Goal: Information Seeking & Learning: Learn about a topic

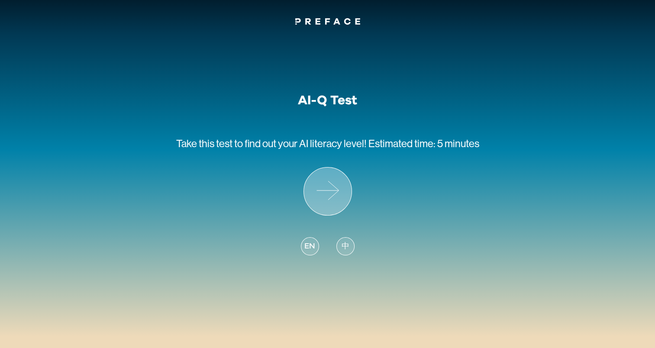
click at [332, 186] on icon at bounding box center [328, 192] width 48 height 48
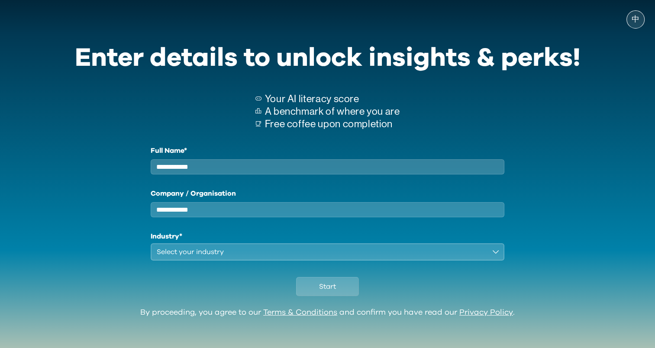
click at [259, 173] on input "Full Name*" at bounding box center [328, 166] width 354 height 15
type input "*****"
click at [244, 257] on div "Select your industry" at bounding box center [322, 252] width 330 height 10
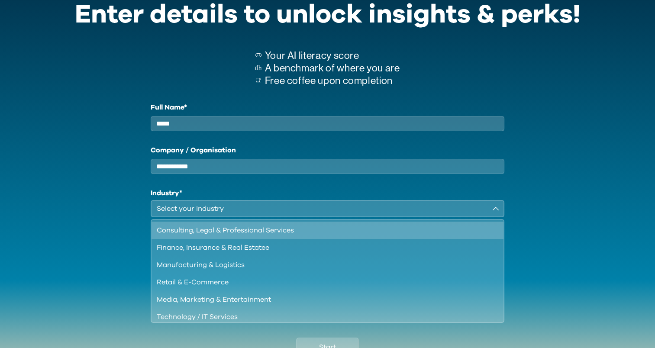
scroll to position [43, 0]
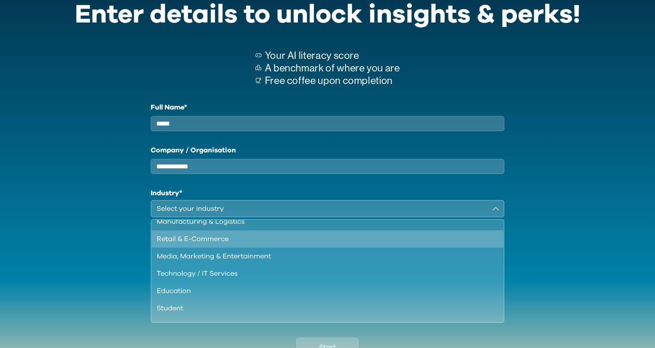
click at [283, 244] on div "Retail & E-Commerce" at bounding box center [323, 239] width 332 height 10
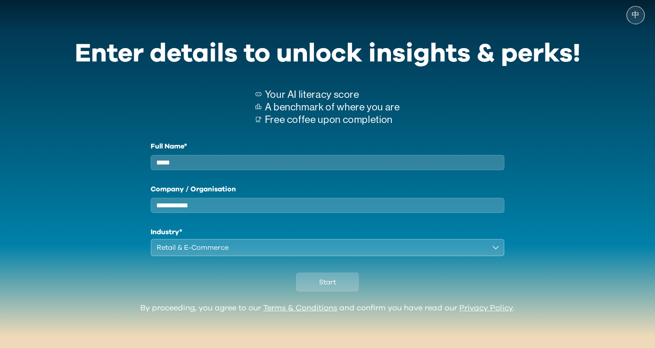
click at [291, 249] on div "Retail & E-Commerce" at bounding box center [322, 247] width 330 height 10
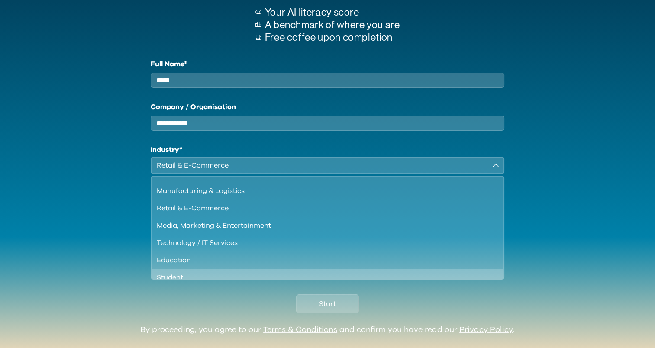
scroll to position [0, 0]
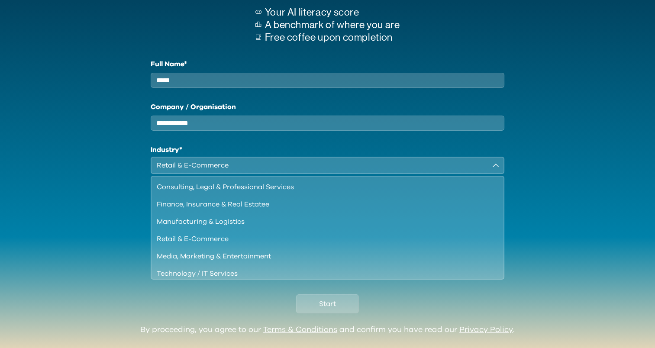
click at [572, 242] on div "Full Name* ***** Company / Organisation Industry* Retail & E-Commerce Consultin…" at bounding box center [328, 168] width 506 height 219
click at [328, 309] on span "Start" at bounding box center [327, 304] width 17 height 10
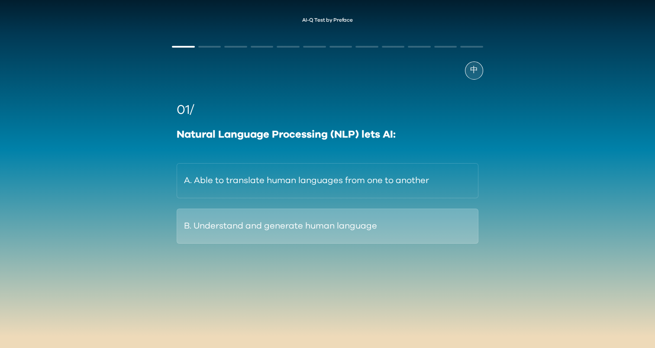
click at [342, 216] on button "B. Understand and generate human language" at bounding box center [327, 226] width 301 height 35
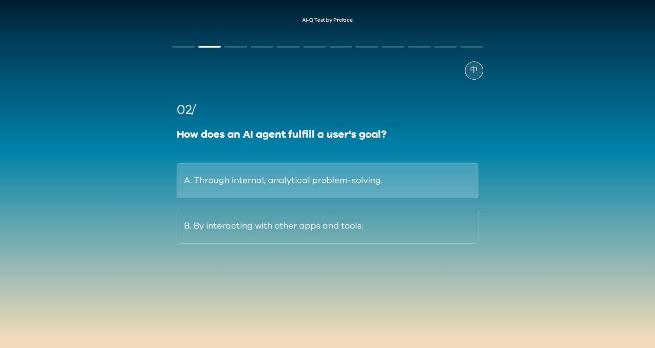
click at [350, 194] on button "A. Through internal, analytical problem-solving." at bounding box center [327, 180] width 301 height 35
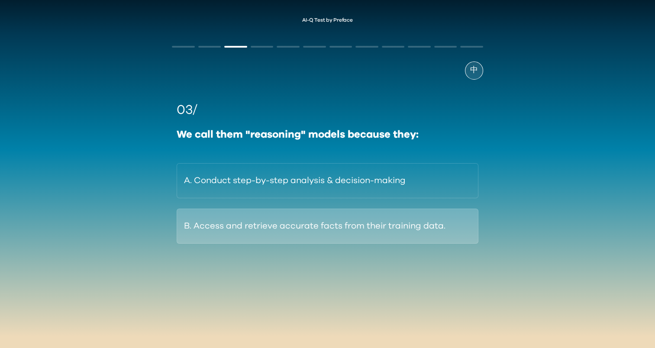
click at [274, 227] on button "B. Access and retrieve accurate facts from their training data." at bounding box center [327, 226] width 301 height 35
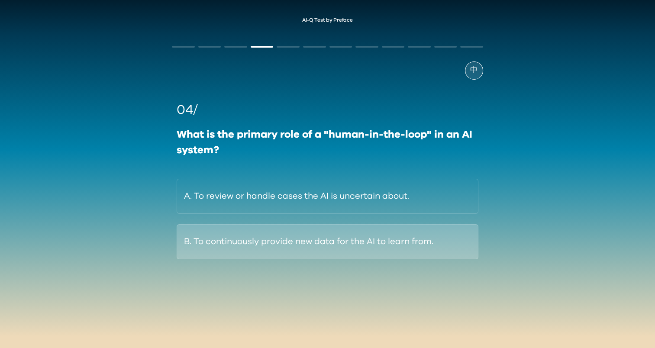
click at [287, 252] on button "B. To continuously provide new data for the AI to learn from." at bounding box center [327, 241] width 301 height 35
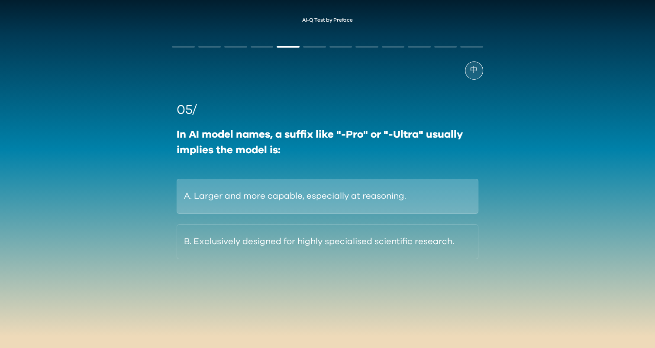
click at [202, 205] on button "A. Larger and more capable, especially at reasoning." at bounding box center [327, 196] width 301 height 35
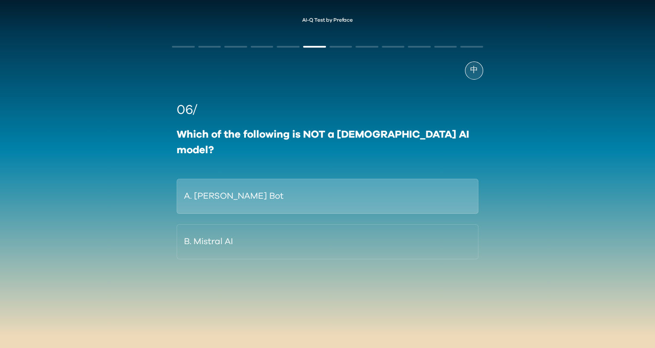
click at [220, 189] on button "A. Ernie Bot" at bounding box center [327, 196] width 301 height 35
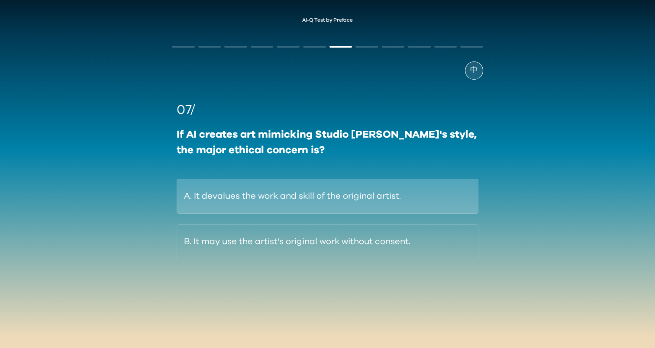
click at [225, 204] on button "A. It devalues the work and skill of the original artist." at bounding box center [327, 196] width 301 height 35
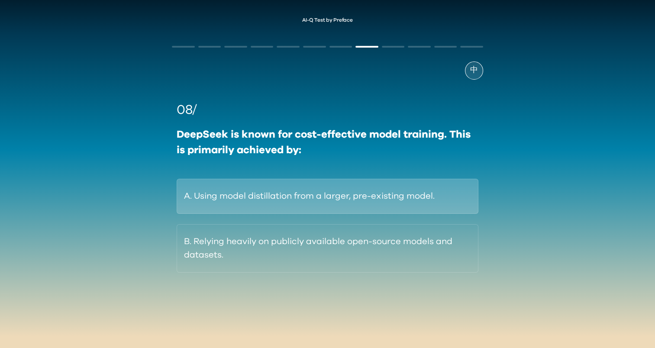
click at [180, 203] on button "A. Using model distillation from a larger, pre-existing model." at bounding box center [327, 196] width 301 height 35
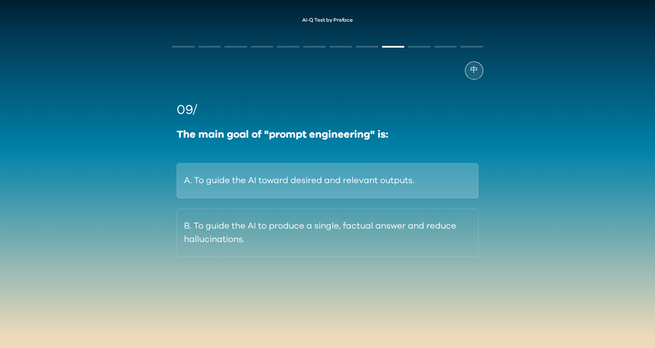
click at [190, 188] on button "A. To guide the AI toward desired and relevant outputs." at bounding box center [327, 180] width 301 height 35
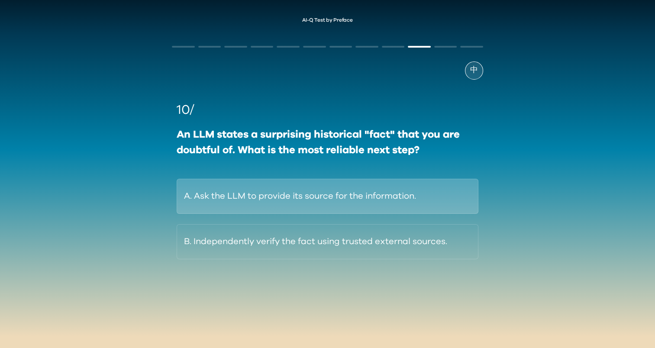
click at [191, 192] on button "A. Ask the LLM to provide its source for the information." at bounding box center [327, 196] width 301 height 35
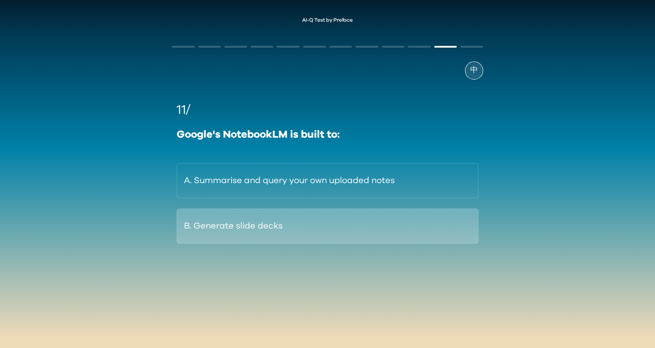
click at [204, 228] on button "B. Generate slide decks" at bounding box center [327, 226] width 301 height 35
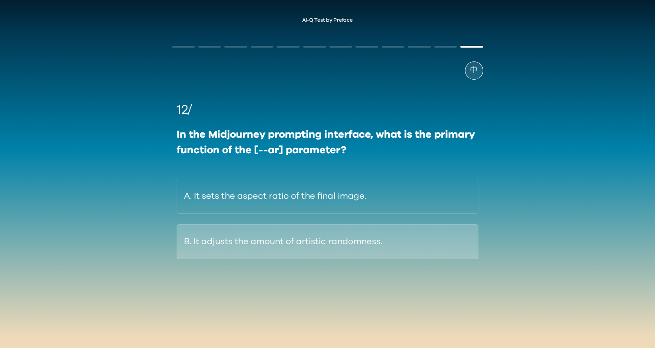
click at [192, 239] on button "B. It adjusts the amount of artistic randomness." at bounding box center [327, 241] width 301 height 35
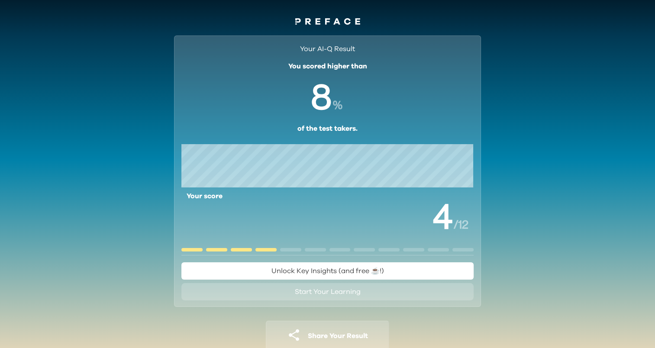
click at [323, 295] on span "Start Your Learning" at bounding box center [328, 291] width 66 height 7
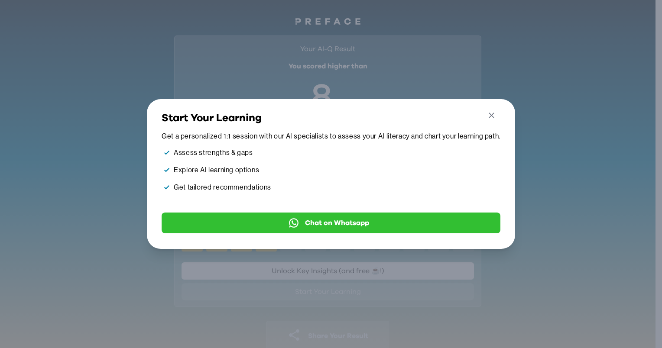
click at [492, 111] on icon "button" at bounding box center [491, 115] width 9 height 9
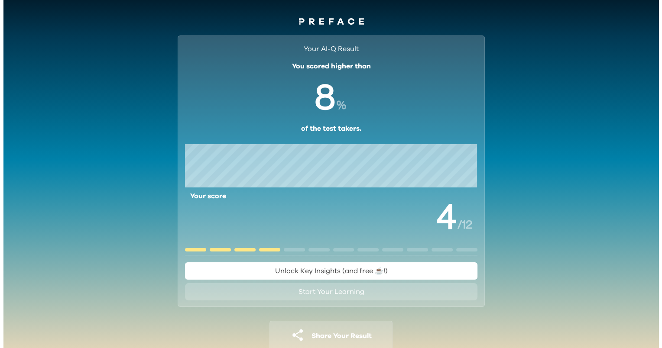
scroll to position [23, 0]
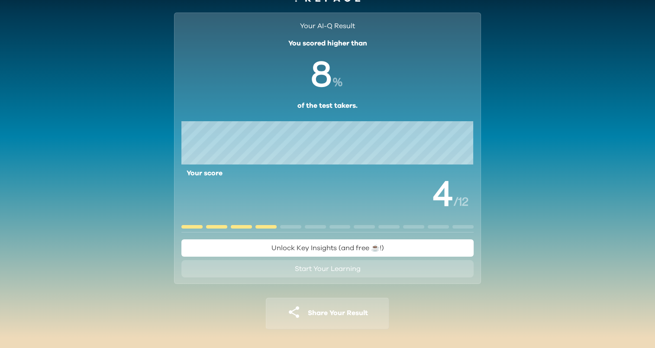
click at [407, 245] on button "Unlock Key Insights (and free ☕️!)" at bounding box center [327, 247] width 292 height 17
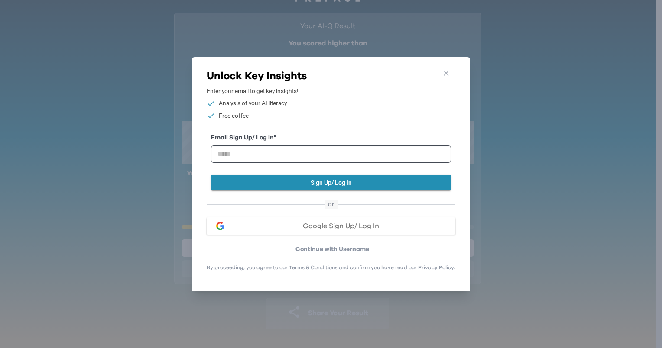
click at [342, 226] on span "Google Sign Up/ Log In" at bounding box center [341, 226] width 76 height 7
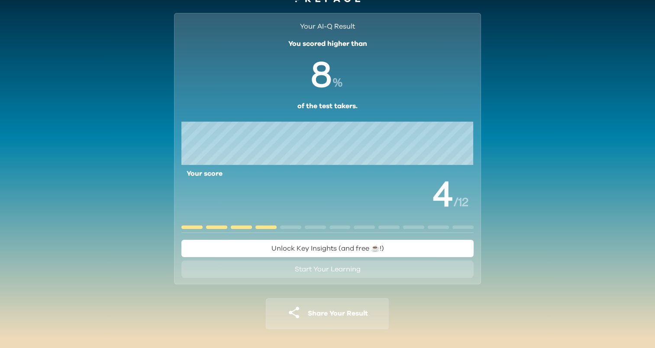
scroll to position [23, 0]
click at [288, 248] on span "Unlock Key Insights (and free ☕️!)" at bounding box center [328, 248] width 113 height 7
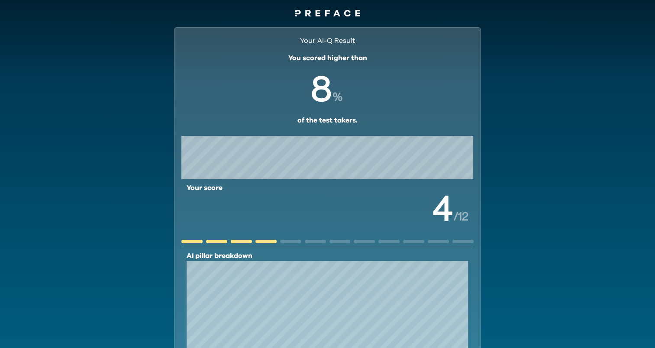
scroll to position [0, 0]
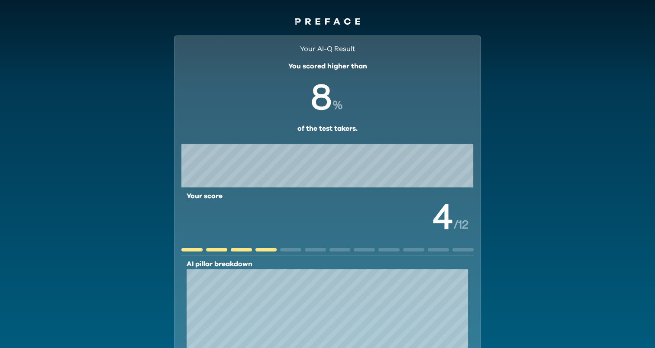
click at [333, 23] on icon at bounding box center [327, 21] width 65 height 6
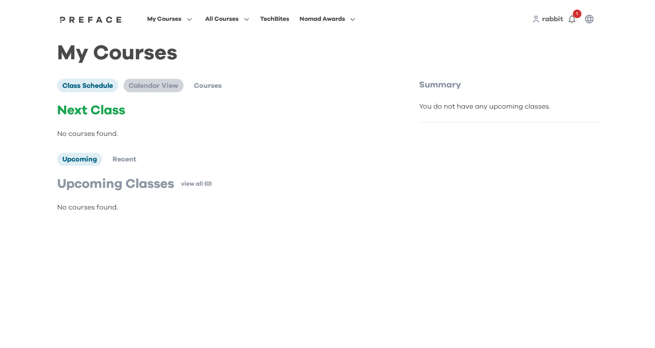
click at [145, 86] on span "Calendar View" at bounding box center [154, 85] width 50 height 7
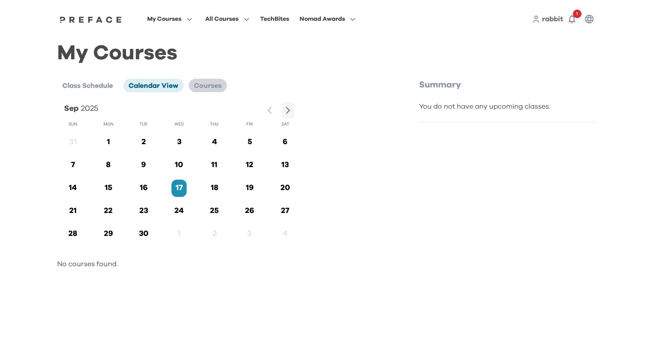
click at [197, 85] on span "Courses" at bounding box center [208, 85] width 28 height 7
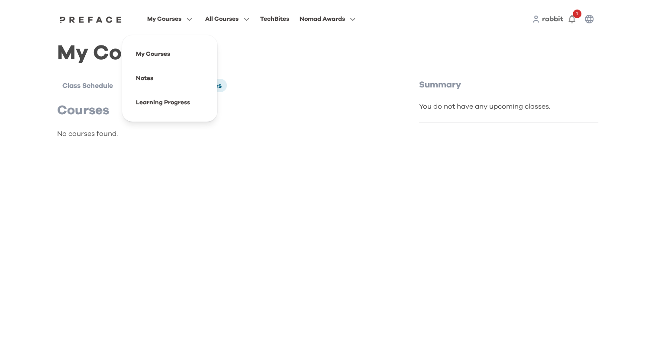
click at [174, 19] on span "My Courses" at bounding box center [164, 19] width 34 height 10
click at [165, 106] on span at bounding box center [169, 103] width 81 height 24
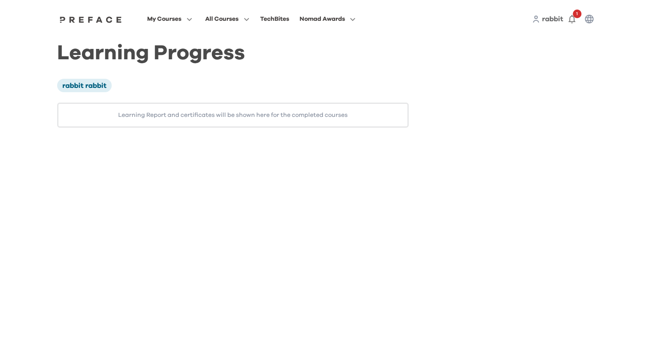
click at [94, 21] on img at bounding box center [91, 19] width 67 height 7
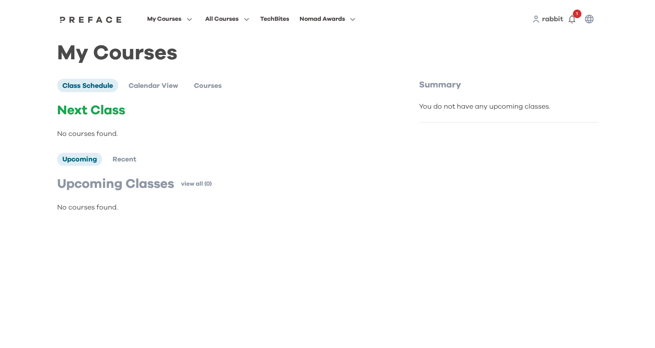
click at [87, 21] on img at bounding box center [91, 19] width 67 height 7
click at [272, 21] on div "TechBites" at bounding box center [274, 19] width 29 height 10
